Goal: Information Seeking & Learning: Learn about a topic

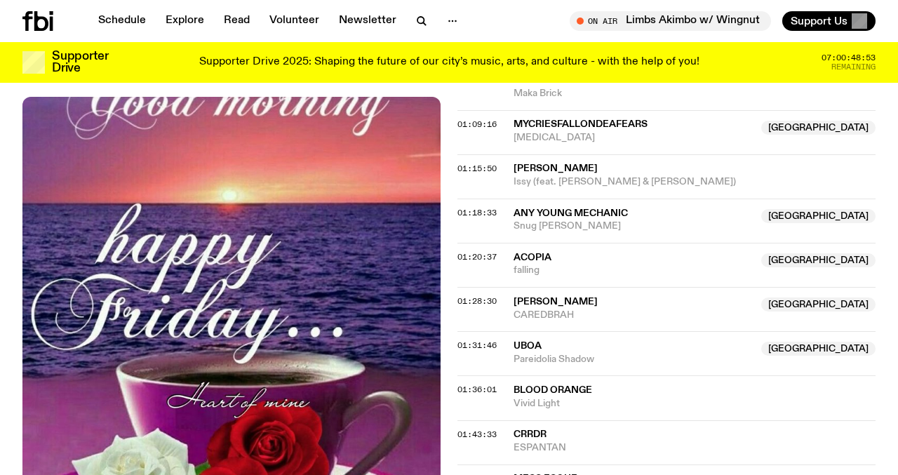
scroll to position [1489, 0]
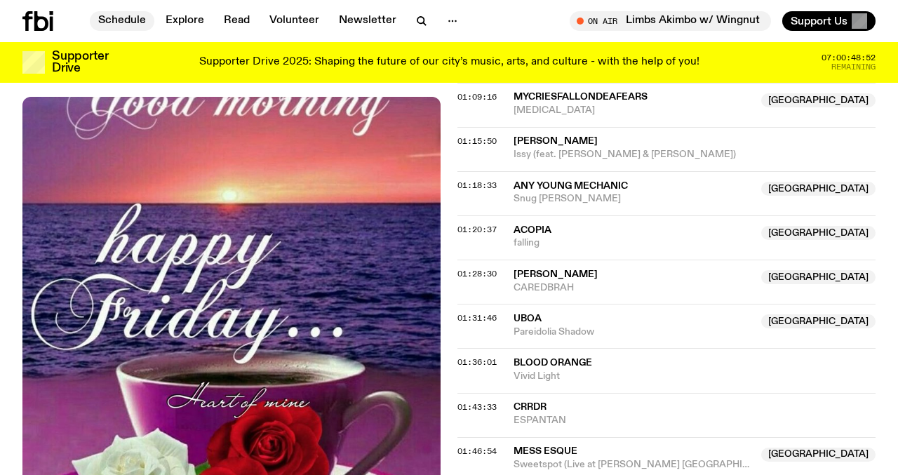
click at [127, 23] on link "Schedule" at bounding box center [122, 21] width 65 height 20
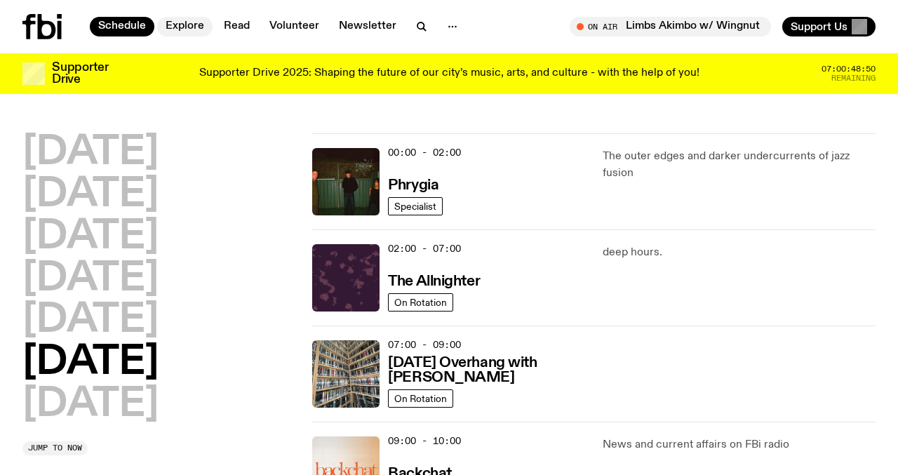
click at [202, 25] on link "Explore" at bounding box center [184, 27] width 55 height 20
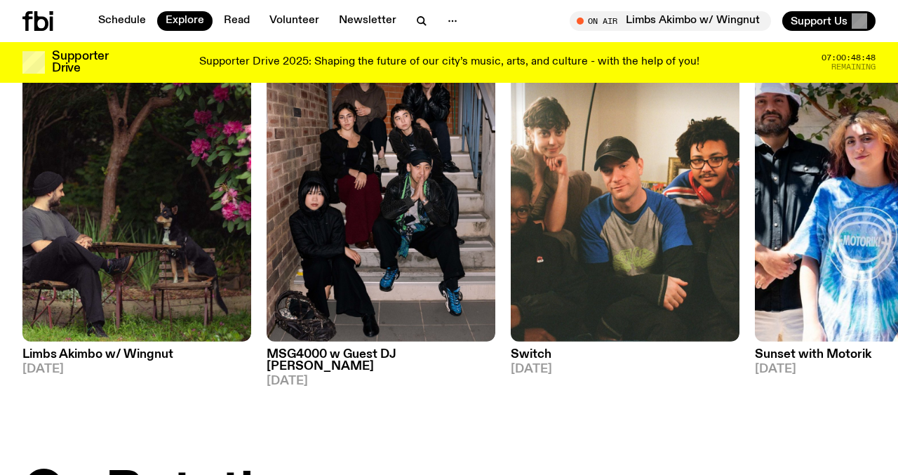
scroll to position [134, 0]
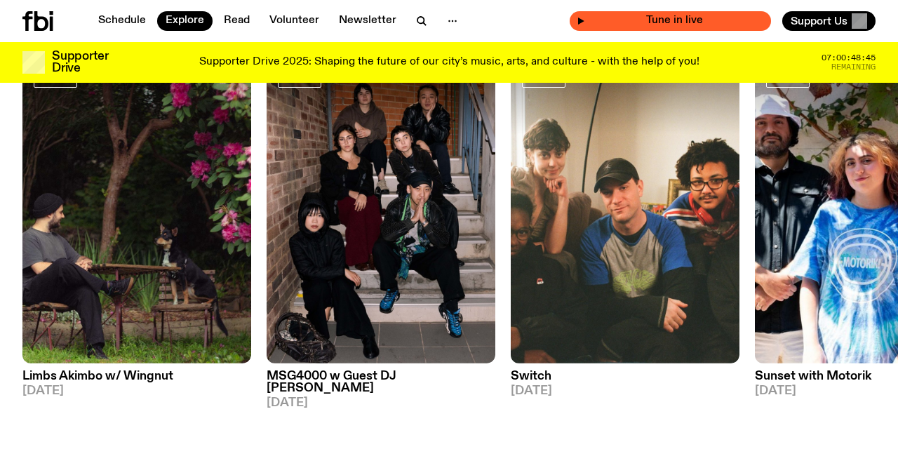
click at [651, 22] on span "Tune in live" at bounding box center [674, 20] width 179 height 11
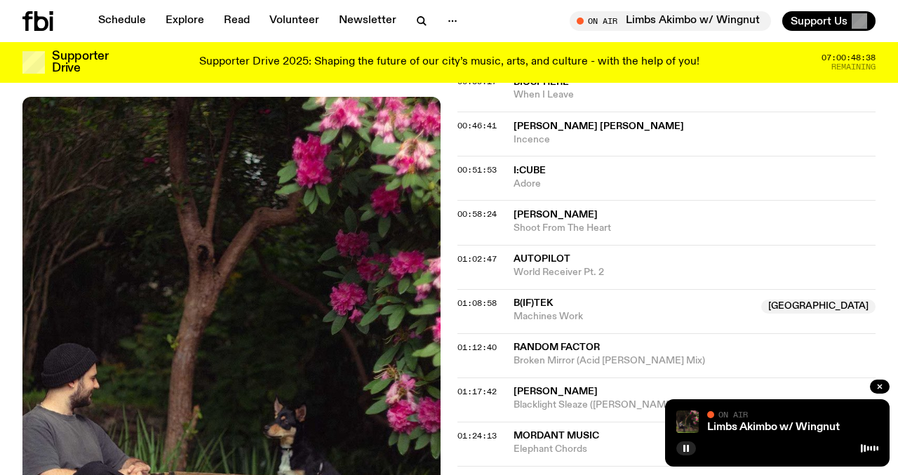
scroll to position [759, 0]
click at [690, 452] on button "button" at bounding box center [686, 448] width 20 height 14
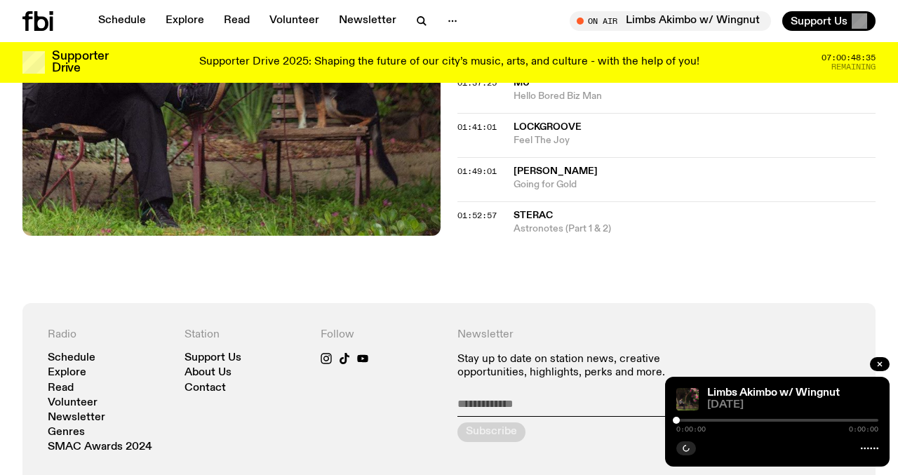
scroll to position [1434, 0]
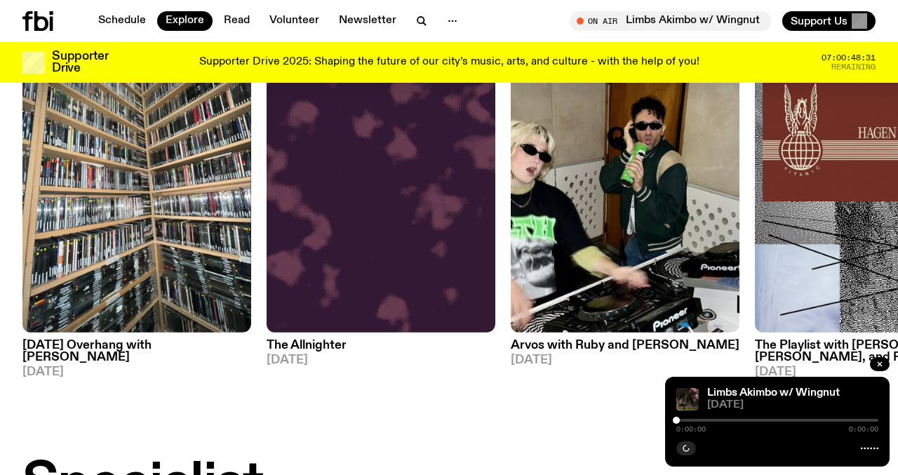
scroll to position [666, 0]
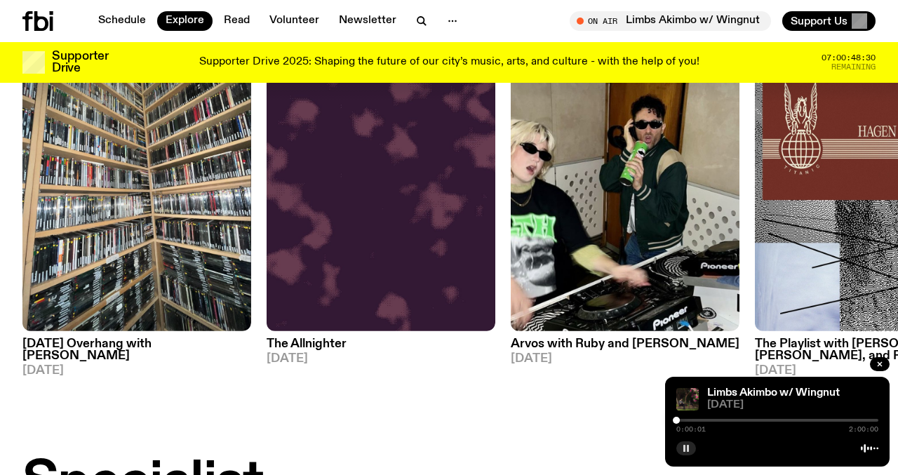
click at [679, 453] on button "button" at bounding box center [686, 448] width 20 height 14
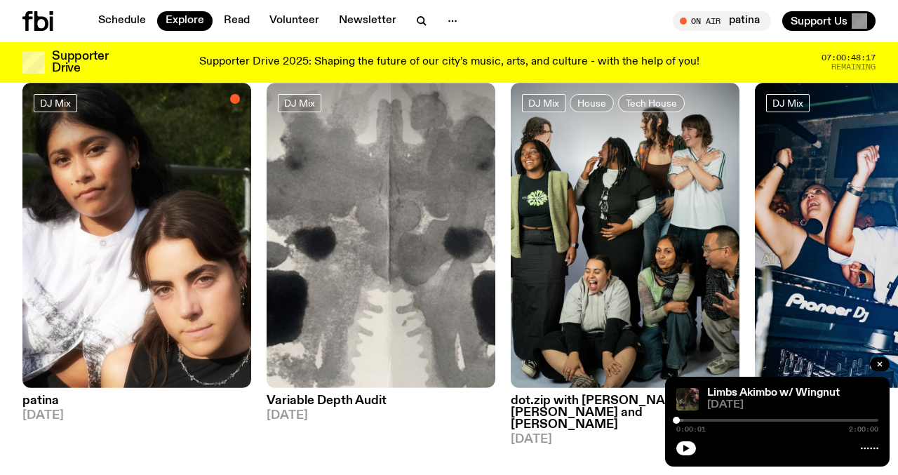
scroll to position [107, 0]
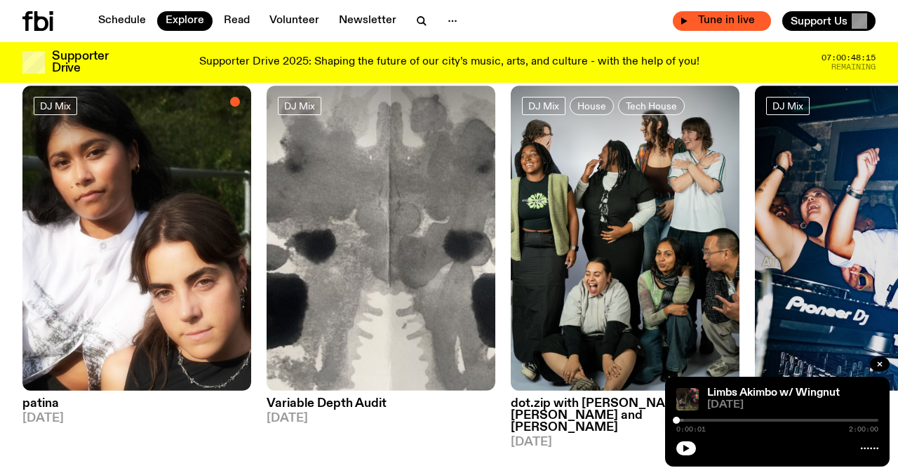
click at [700, 20] on span "Tune in live" at bounding box center [726, 20] width 76 height 11
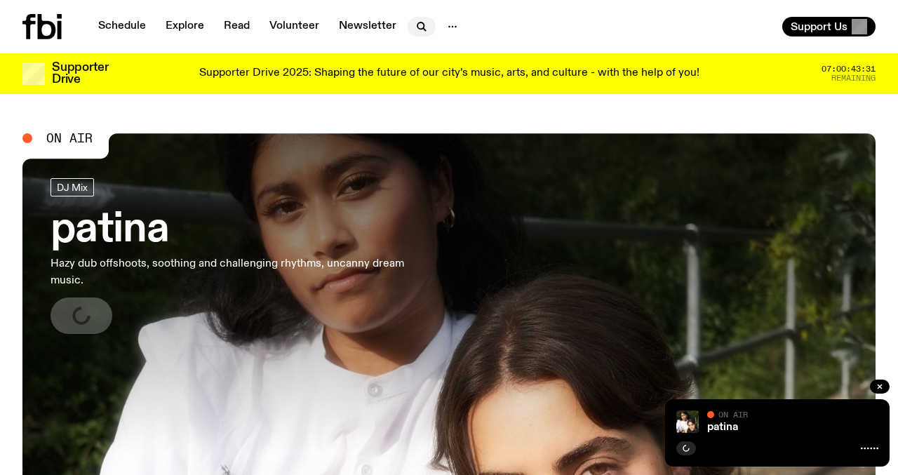
click at [415, 31] on icon "button" at bounding box center [421, 26] width 17 height 17
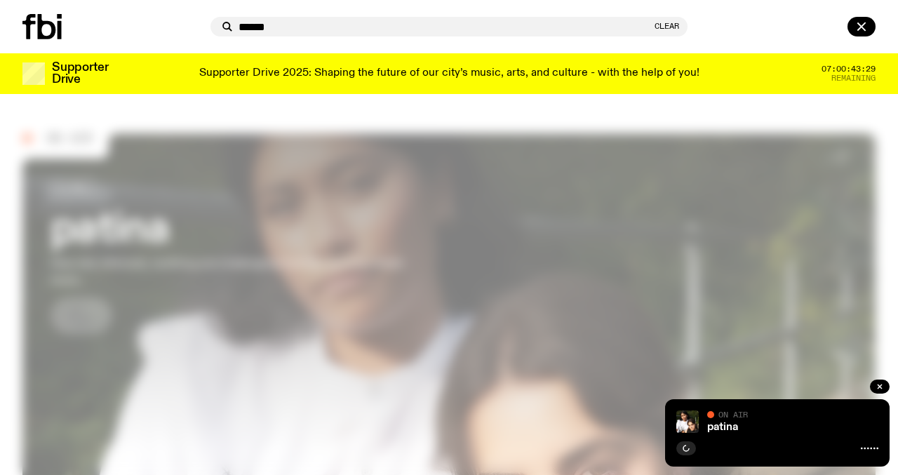
type input "******"
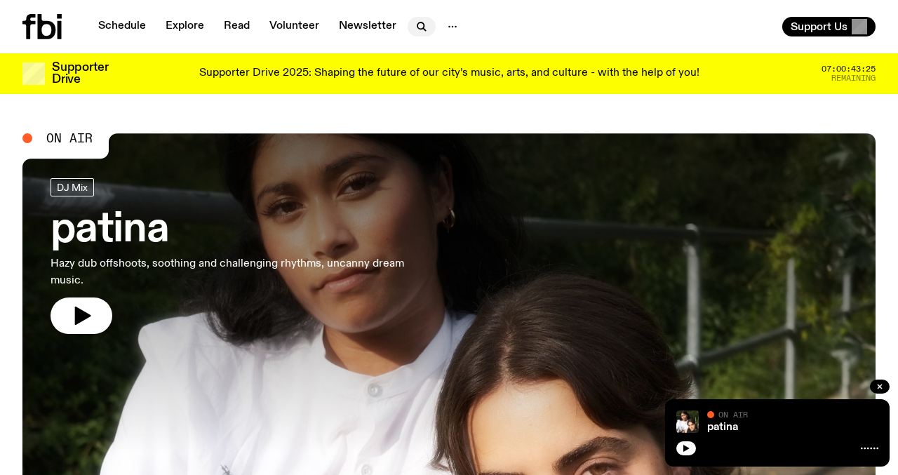
click at [415, 29] on icon "button" at bounding box center [421, 26] width 17 height 17
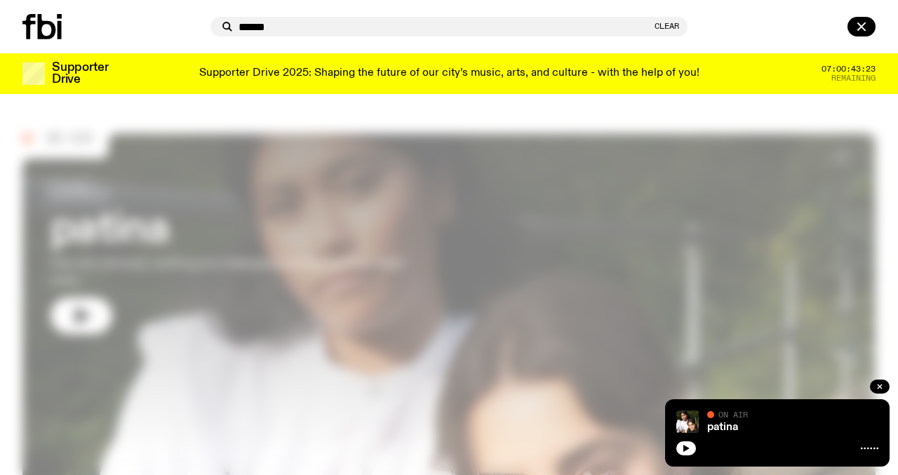
type input "******"
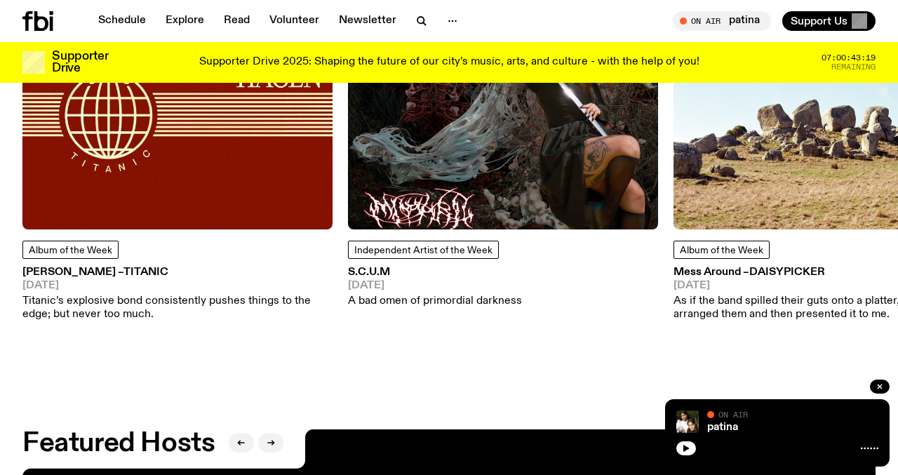
scroll to position [1831, 0]
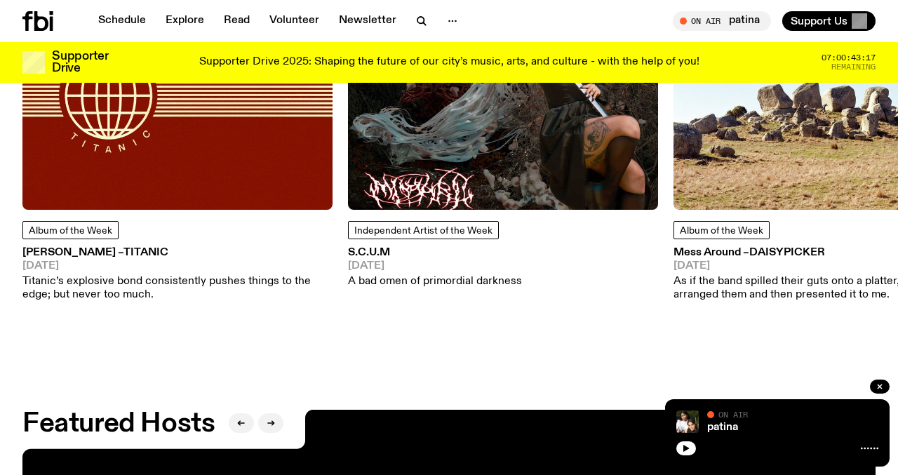
click at [121, 255] on h3 "HAGEN – Titanic" at bounding box center [177, 253] width 310 height 11
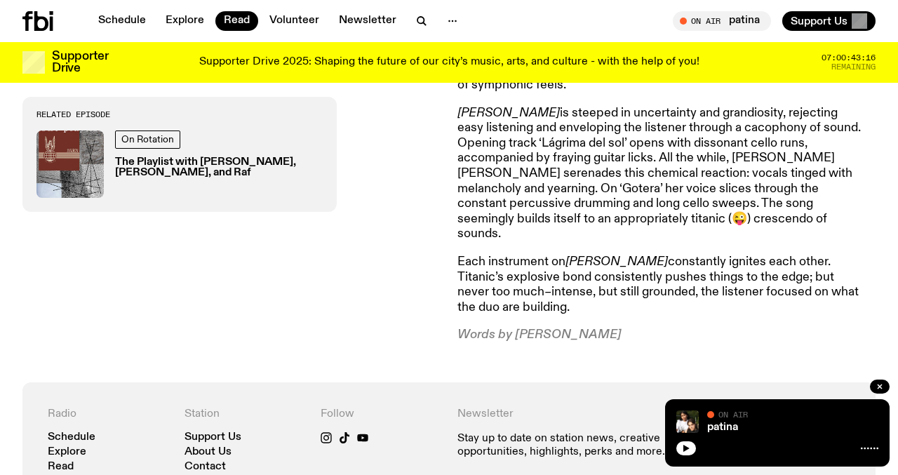
scroll to position [636, 0]
click at [232, 24] on link "Read" at bounding box center [236, 21] width 43 height 20
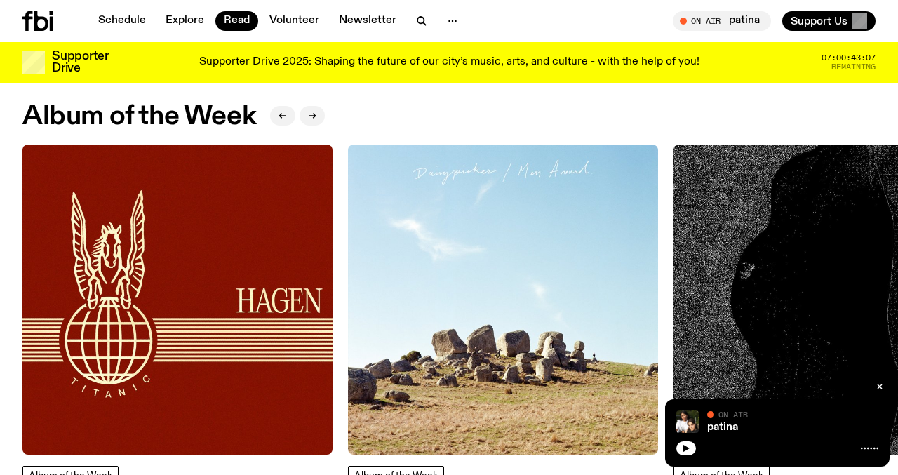
scroll to position [555, 0]
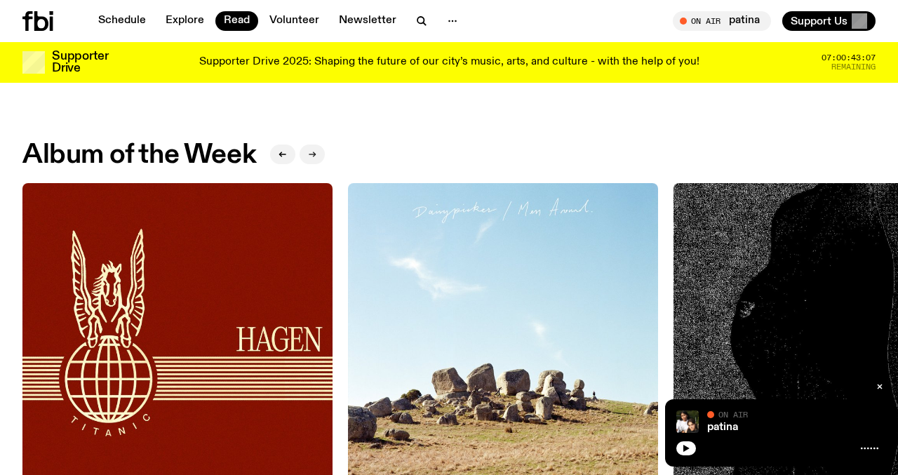
click at [314, 158] on button "button" at bounding box center [312, 155] width 25 height 20
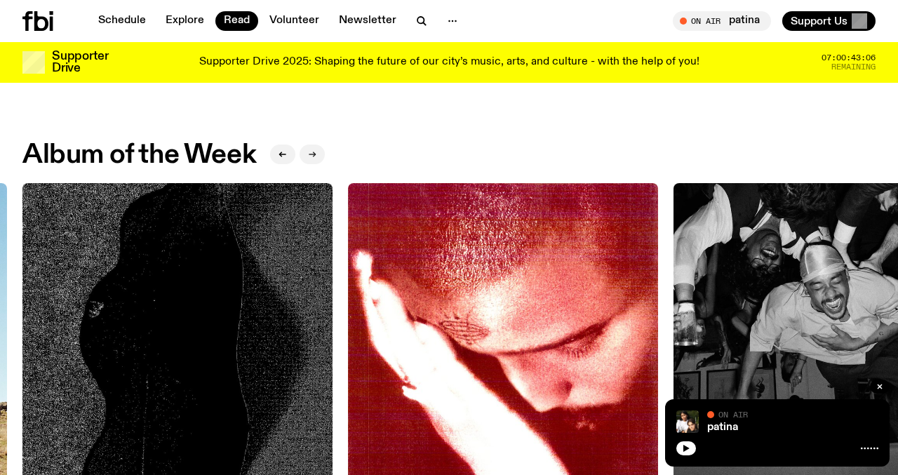
click at [314, 158] on icon "button" at bounding box center [312, 154] width 8 height 8
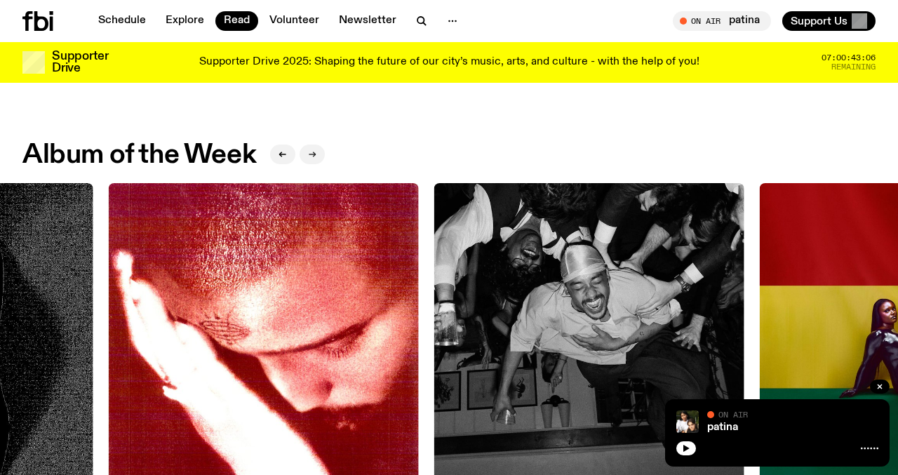
click at [314, 158] on icon "button" at bounding box center [312, 154] width 8 height 8
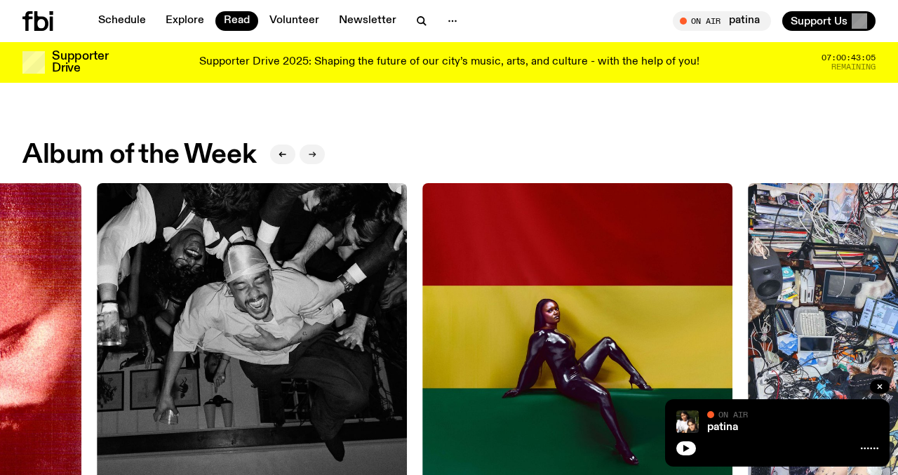
click at [314, 158] on icon "button" at bounding box center [312, 154] width 8 height 8
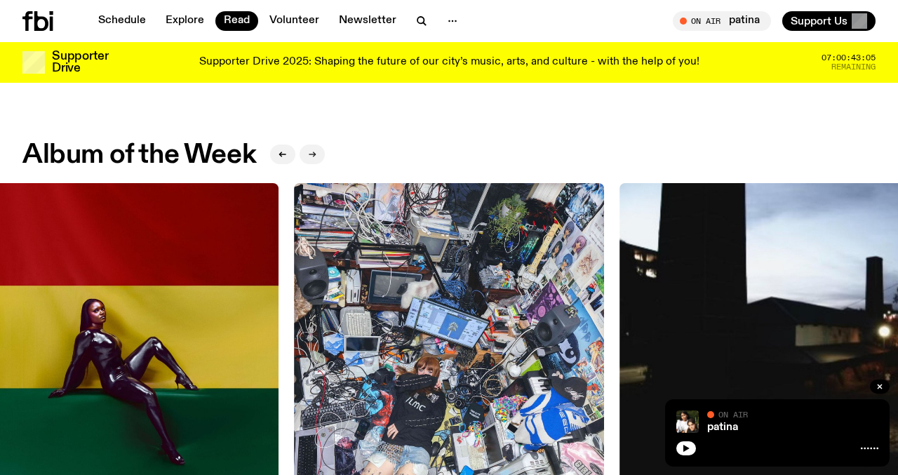
click at [314, 158] on icon "button" at bounding box center [312, 154] width 8 height 8
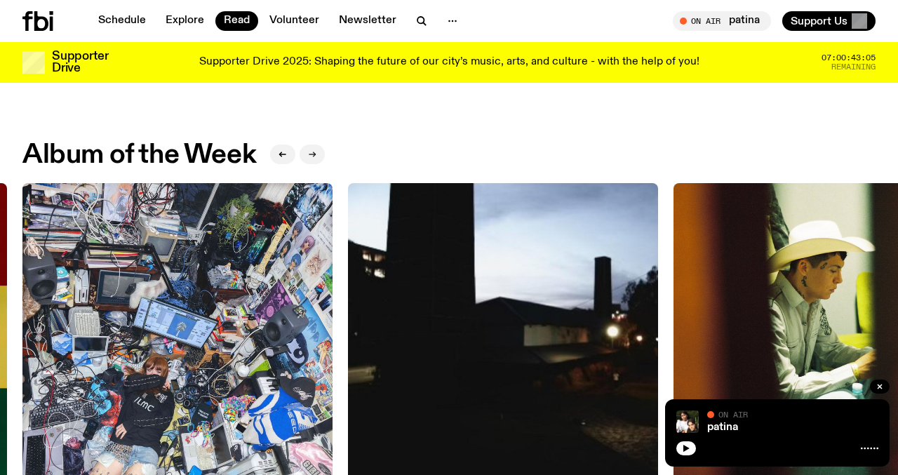
click at [314, 158] on button "button" at bounding box center [312, 155] width 25 height 20
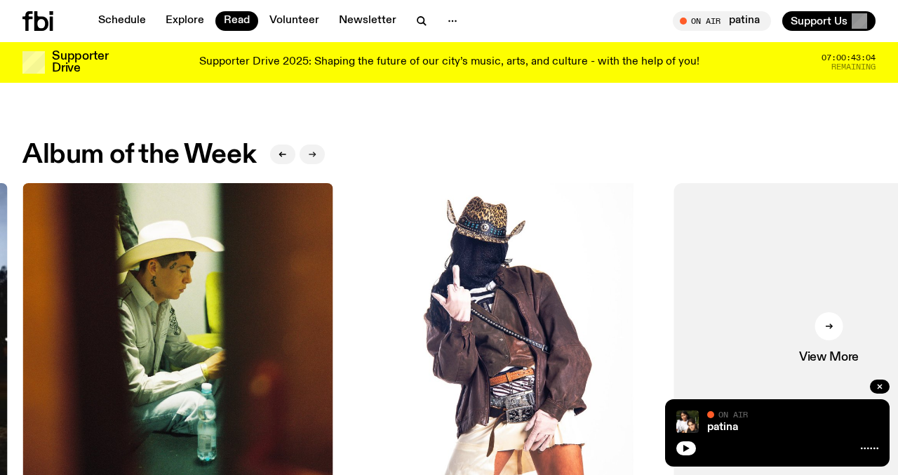
click at [314, 158] on icon "button" at bounding box center [312, 154] width 8 height 8
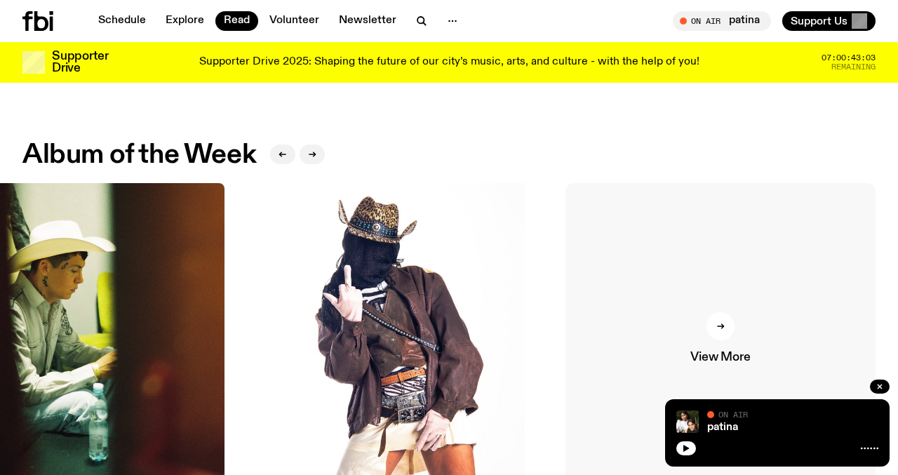
click at [592, 267] on link "View More" at bounding box center [721, 338] width 310 height 310
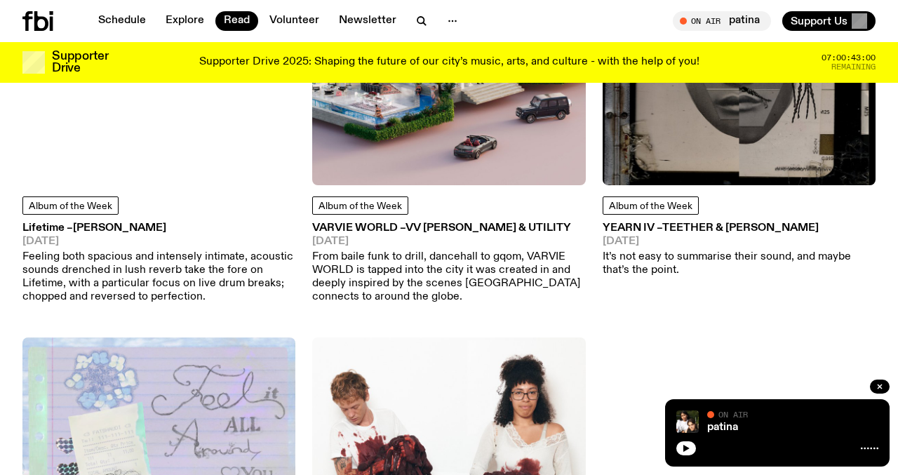
scroll to position [2816, 0]
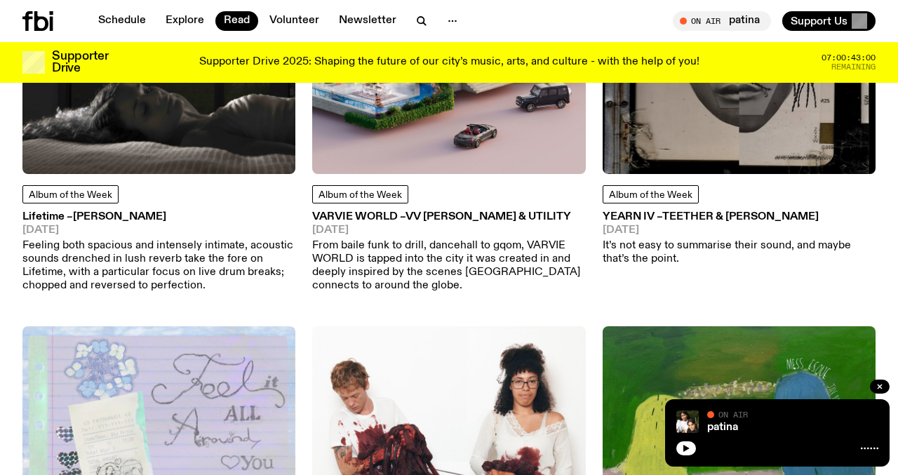
click at [164, 206] on div "Album of the Week Lifetime – Erika de Casier 16.05.25 Feeling both spacious and…" at bounding box center [158, 238] width 273 height 107
click at [152, 216] on span "Erika de Casier" at bounding box center [119, 216] width 93 height 11
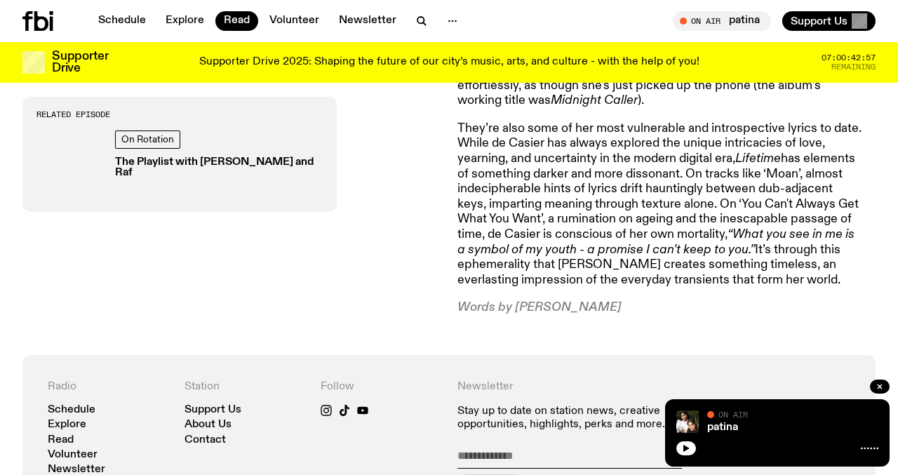
scroll to position [1122, 0]
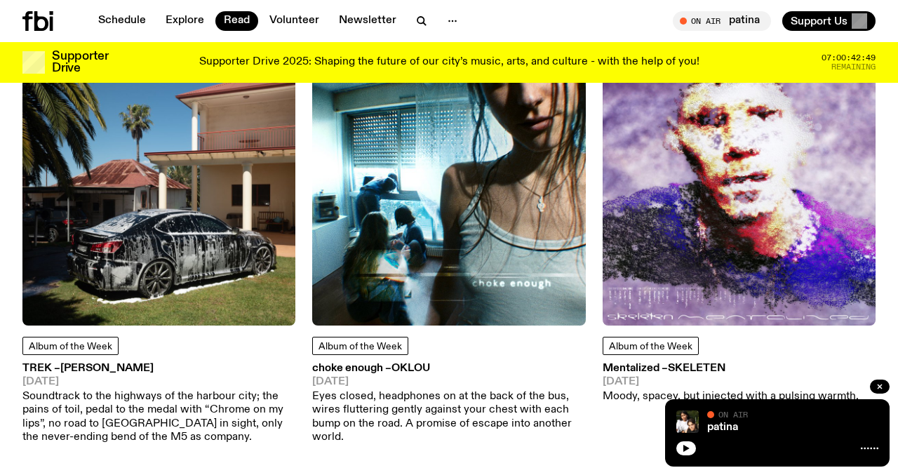
scroll to position [4397, 0]
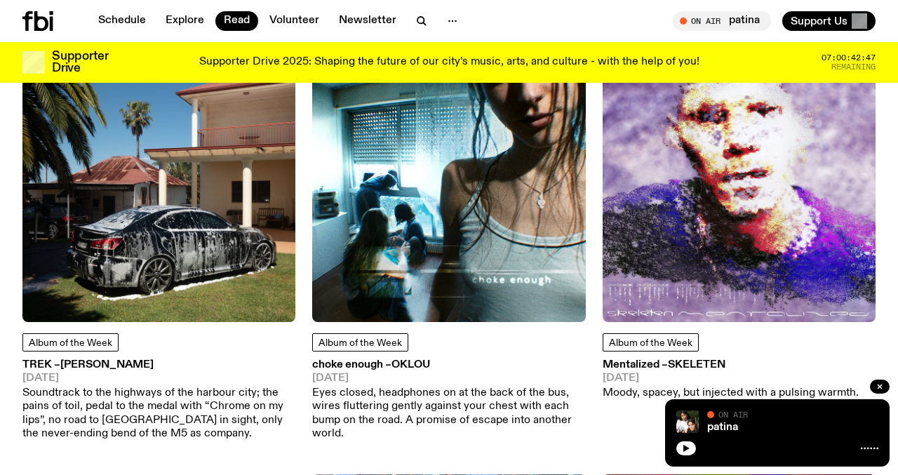
click at [126, 359] on span "Shady Nasty" at bounding box center [106, 364] width 93 height 11
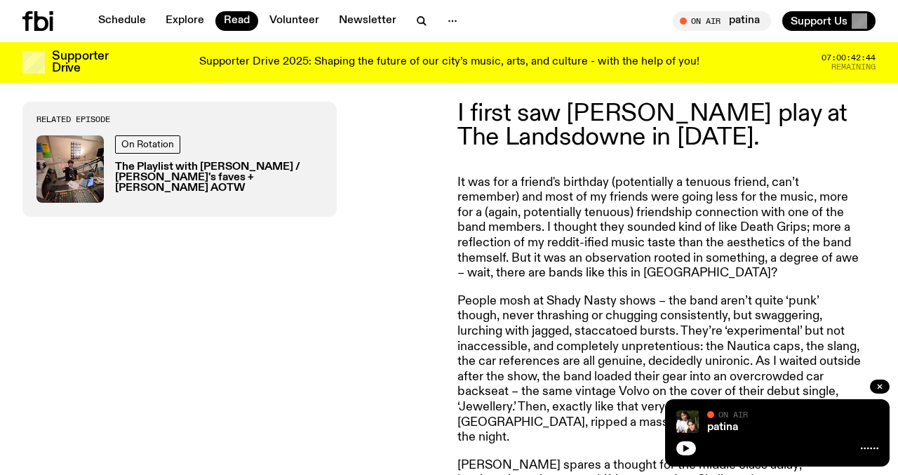
scroll to position [476, 0]
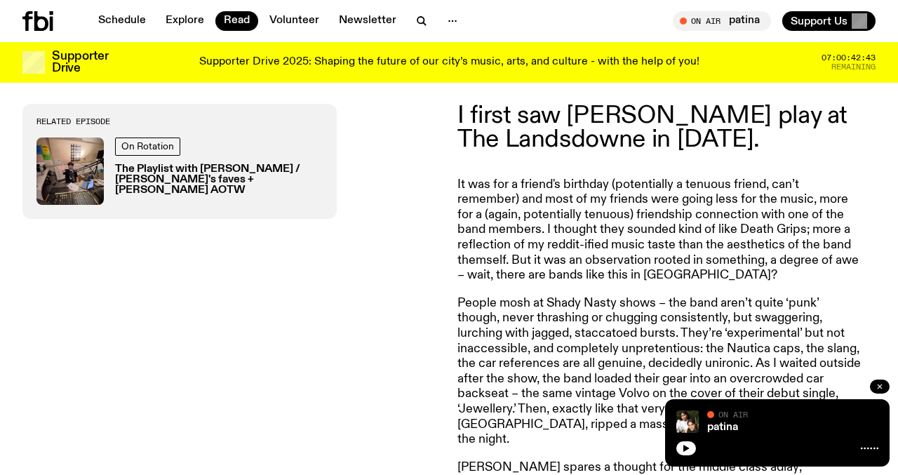
click at [879, 386] on icon "button" at bounding box center [880, 387] width 4 height 4
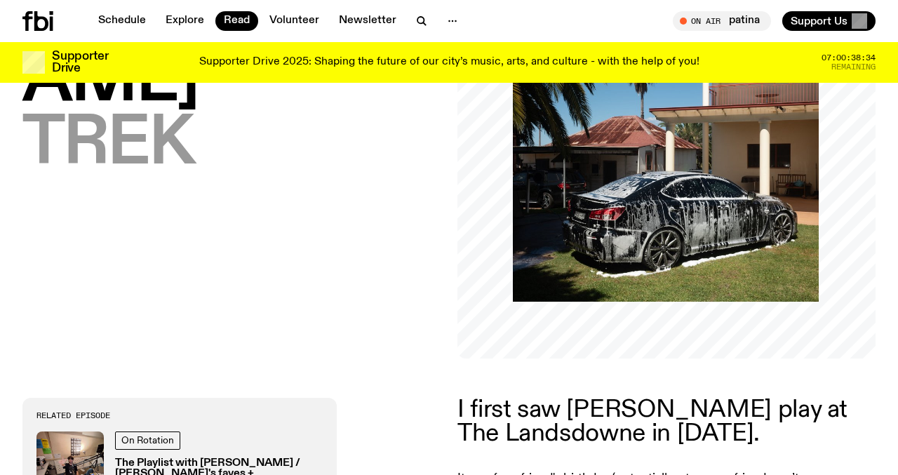
scroll to position [0, 0]
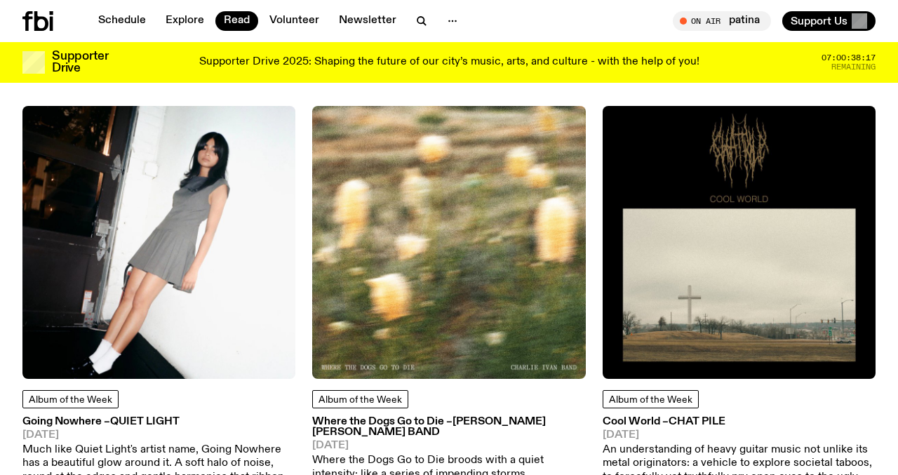
scroll to position [6048, 0]
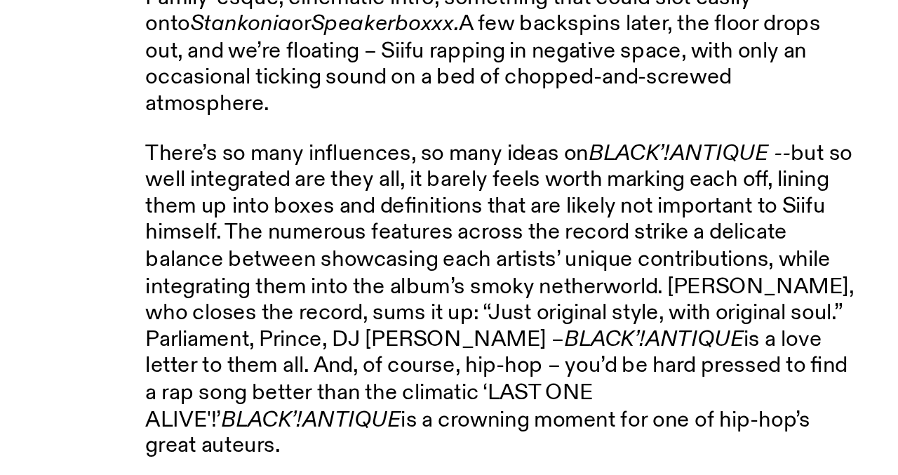
scroll to position [791, 0]
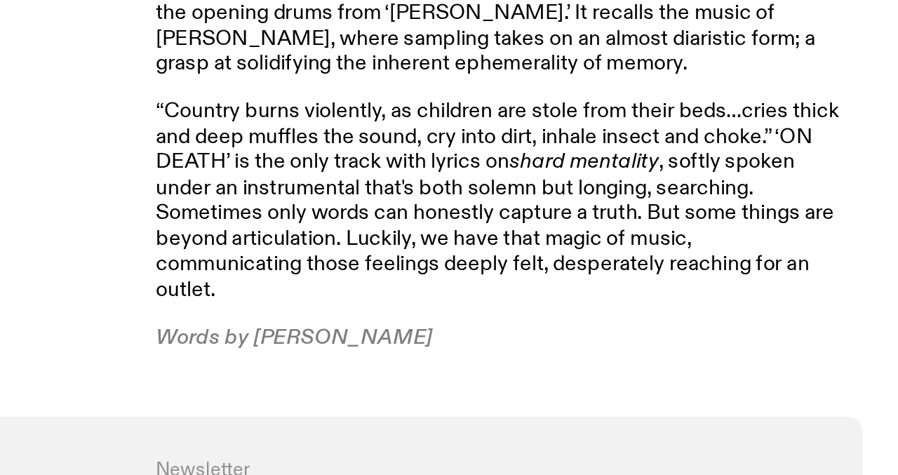
scroll to position [702, 0]
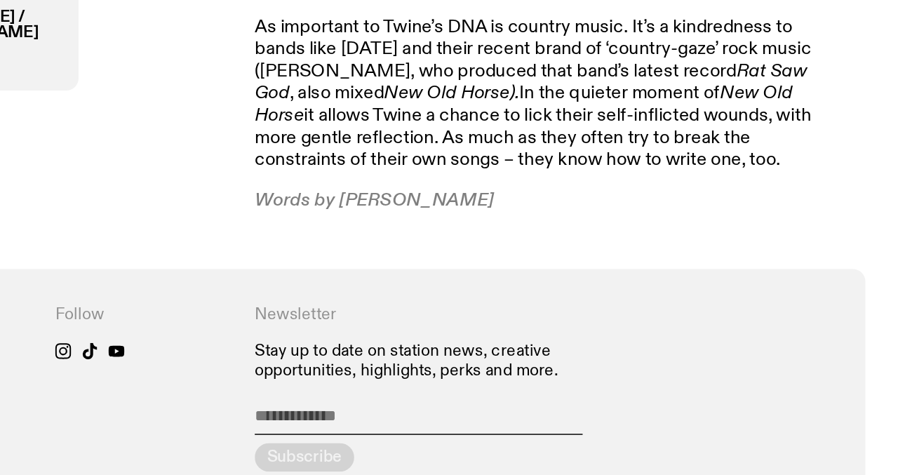
scroll to position [989, 0]
